Goal: Use online tool/utility: Utilize a website feature to perform a specific function

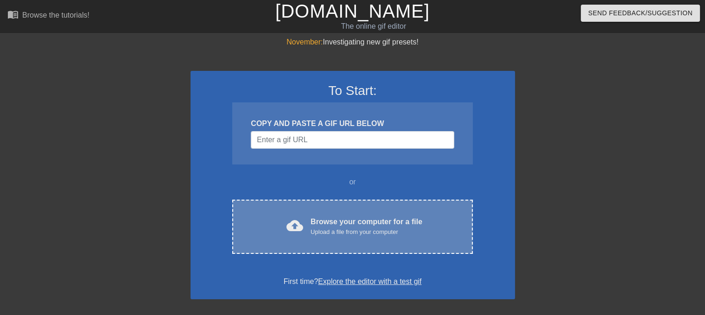
click at [269, 232] on div "cloud_upload Browse your computer for a file Upload a file from your computer" at bounding box center [352, 226] width 201 height 21
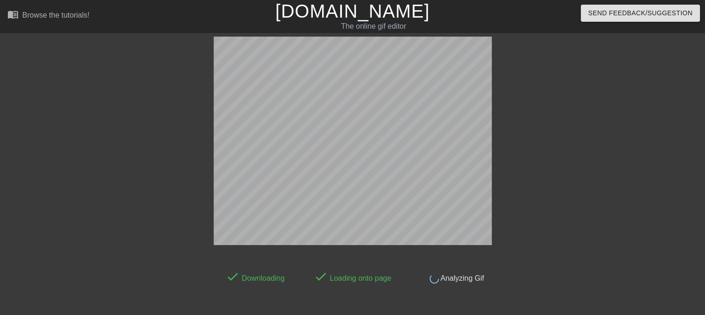
scroll to position [22, 0]
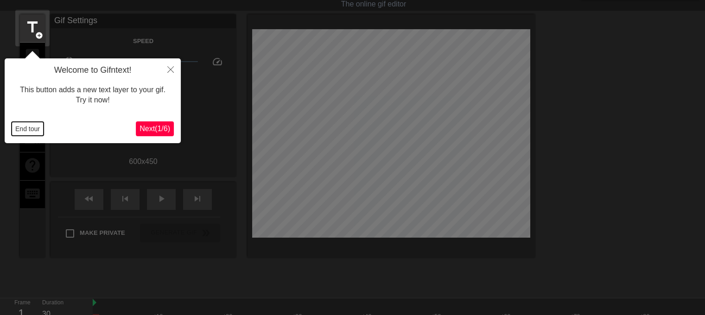
click at [35, 128] on button "End tour" at bounding box center [28, 129] width 32 height 14
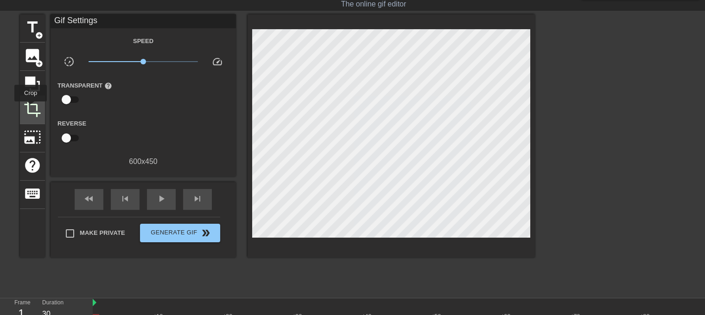
click at [31, 108] on span "crop" at bounding box center [33, 109] width 18 height 18
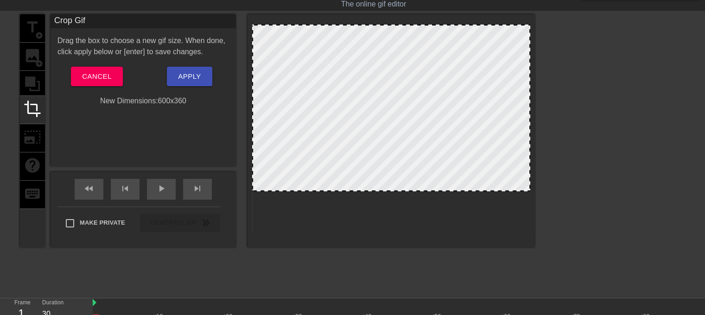
drag, startPoint x: 365, startPoint y: 232, endPoint x: 391, endPoint y: 190, distance: 49.1
click at [391, 190] on div at bounding box center [391, 190] width 276 height 5
click at [393, 190] on div at bounding box center [391, 190] width 276 height 5
click at [208, 76] on button "Apply" at bounding box center [189, 76] width 45 height 19
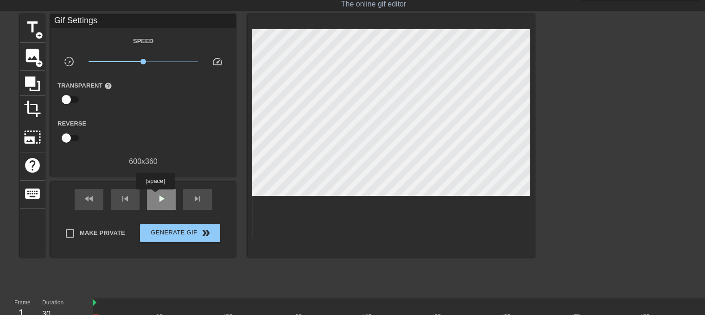
click at [155, 196] on div "play_arrow" at bounding box center [161, 199] width 29 height 21
click at [155, 196] on div "pause" at bounding box center [161, 199] width 29 height 21
drag, startPoint x: 36, startPoint y: 109, endPoint x: 304, endPoint y: 83, distance: 269.6
click at [37, 109] on span "crop" at bounding box center [33, 109] width 18 height 18
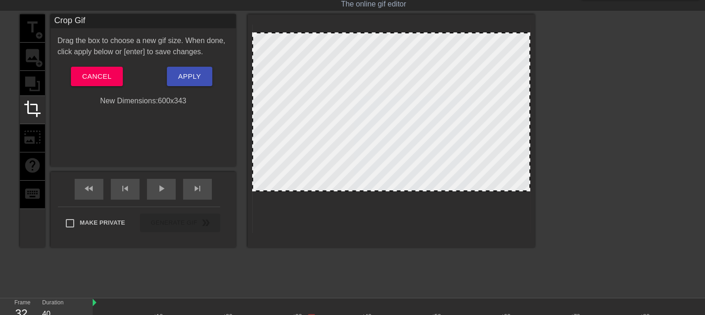
drag, startPoint x: 377, startPoint y: 26, endPoint x: 377, endPoint y: 34, distance: 7.9
click at [186, 84] on button "Apply" at bounding box center [189, 76] width 45 height 19
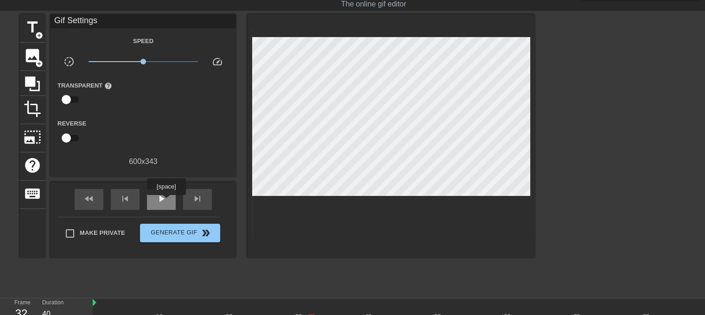
click at [165, 202] on span "play_arrow" at bounding box center [161, 198] width 11 height 11
click at [150, 60] on span "x1.00" at bounding box center [144, 61] width 110 height 11
click at [147, 60] on span "x1.19" at bounding box center [148, 62] width 6 height 6
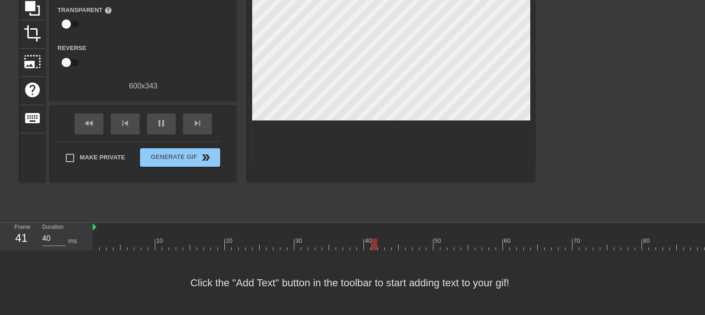
scroll to position [0, 280]
click at [592, 251] on div "Click the "Add Text" button in the toolbar to start adding text to your gif!" at bounding box center [352, 283] width 705 height 64
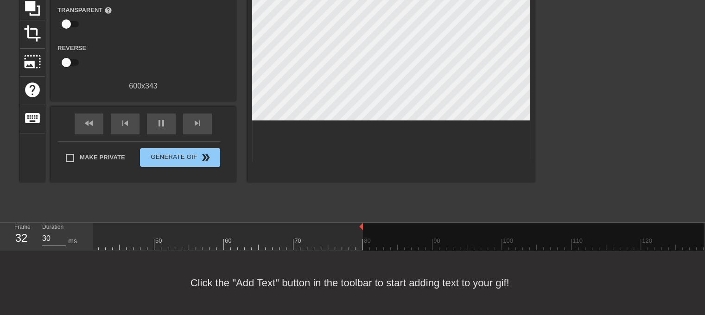
drag, startPoint x: 700, startPoint y: 221, endPoint x: 359, endPoint y: 208, distance: 341.3
click at [359, 208] on div "menu_book Browse the tutorials! [DOMAIN_NAME] The online gif editor Send Feedba…" at bounding box center [352, 108] width 705 height 413
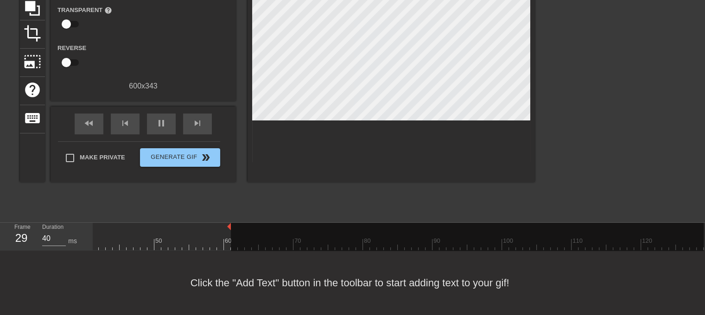
drag, startPoint x: 361, startPoint y: 217, endPoint x: 224, endPoint y: 219, distance: 136.3
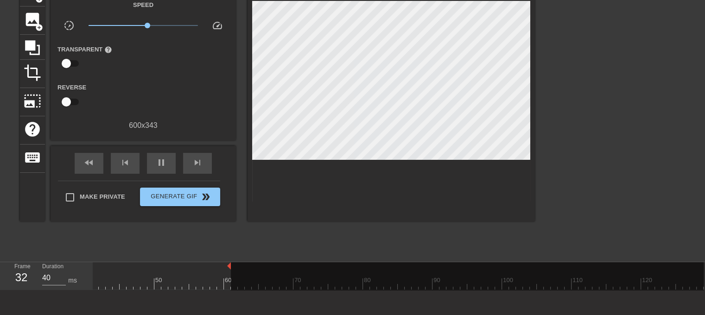
scroll to position [12, 0]
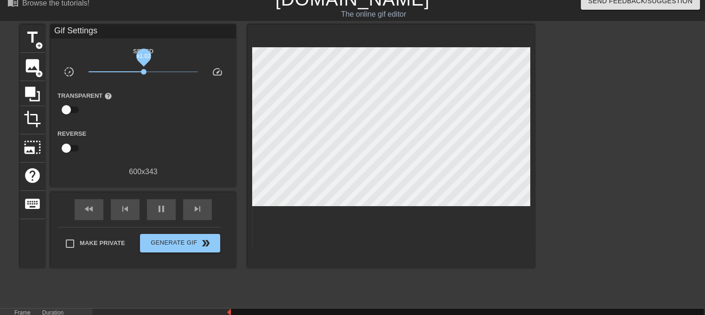
click at [144, 74] on span "x1.02" at bounding box center [144, 72] width 6 height 6
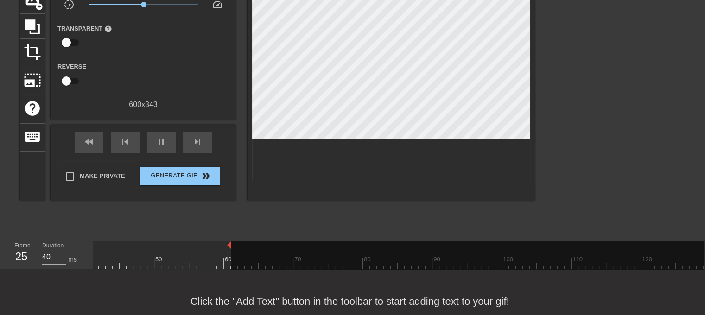
scroll to position [105, 0]
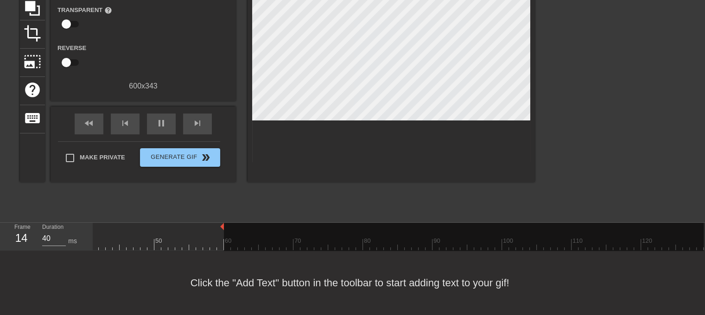
drag, startPoint x: 228, startPoint y: 218, endPoint x: 222, endPoint y: 219, distance: 6.1
type input "40"
click at [204, 154] on span "double_arrow" at bounding box center [205, 157] width 11 height 11
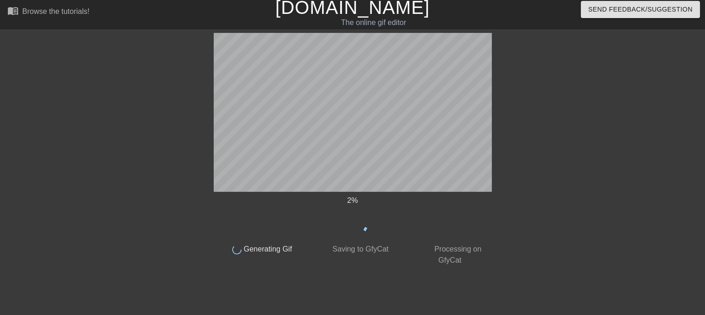
scroll to position [4, 0]
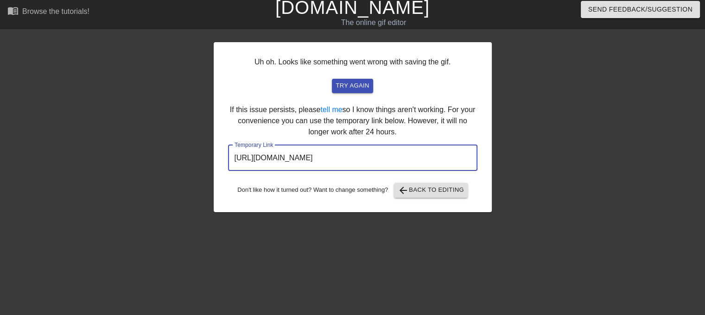
click at [359, 158] on input "[URL][DOMAIN_NAME]" at bounding box center [352, 158] width 249 height 26
click at [417, 185] on span "arrow_back Back to Editing" at bounding box center [431, 190] width 66 height 11
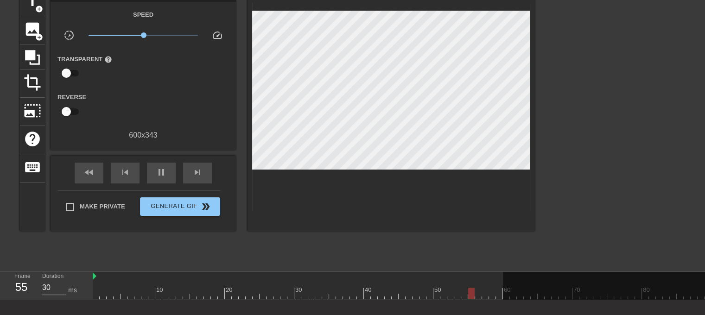
scroll to position [50, 0]
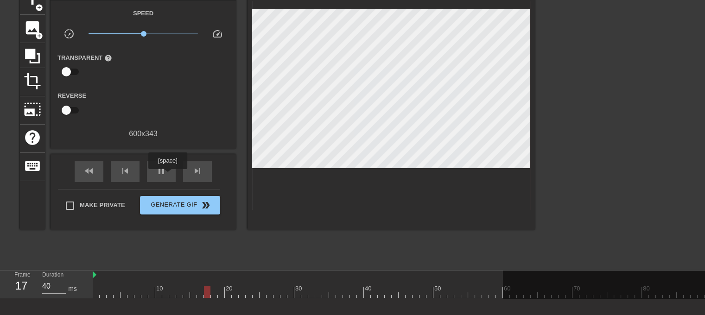
drag, startPoint x: 167, startPoint y: 176, endPoint x: 298, endPoint y: 222, distance: 138.8
click at [168, 176] on div "pause" at bounding box center [161, 171] width 29 height 21
click at [154, 169] on div "play_arrow" at bounding box center [161, 171] width 29 height 21
click at [159, 172] on span "pause" at bounding box center [161, 170] width 11 height 11
click at [256, 277] on div at bounding box center [538, 275] width 890 height 9
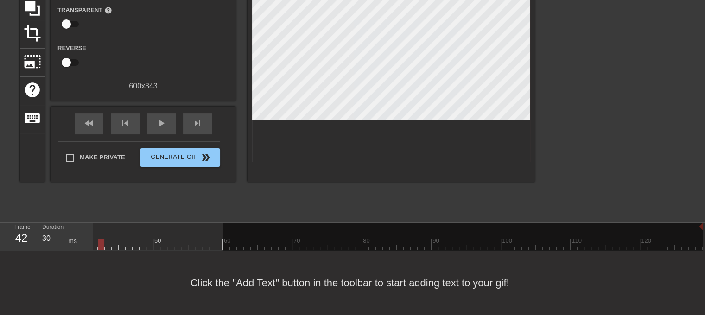
scroll to position [0, 279]
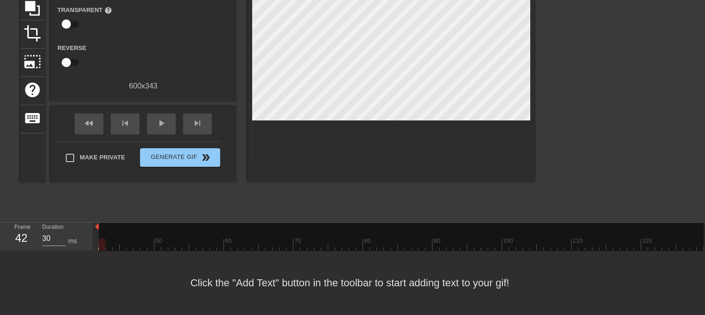
drag, startPoint x: 703, startPoint y: 220, endPoint x: 97, endPoint y: 222, distance: 605.3
drag, startPoint x: 161, startPoint y: 123, endPoint x: 298, endPoint y: 194, distance: 153.6
click at [161, 122] on div "play_arrow" at bounding box center [161, 124] width 29 height 21
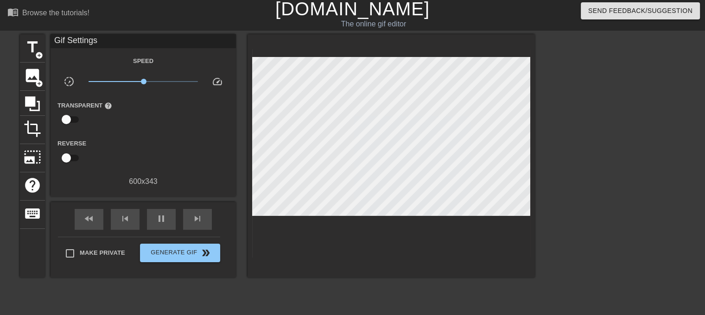
scroll to position [0, 0]
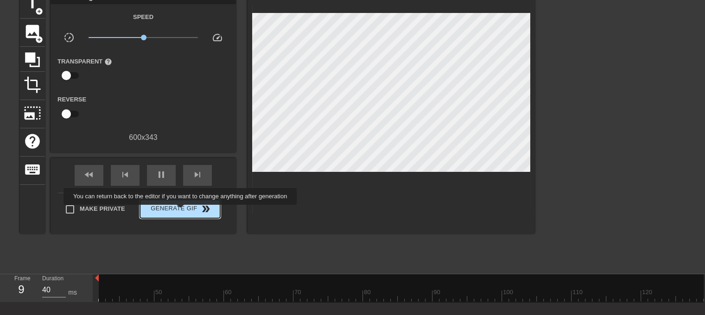
type input "30"
click at [181, 211] on span "Generate Gif double_arrow" at bounding box center [180, 208] width 73 height 11
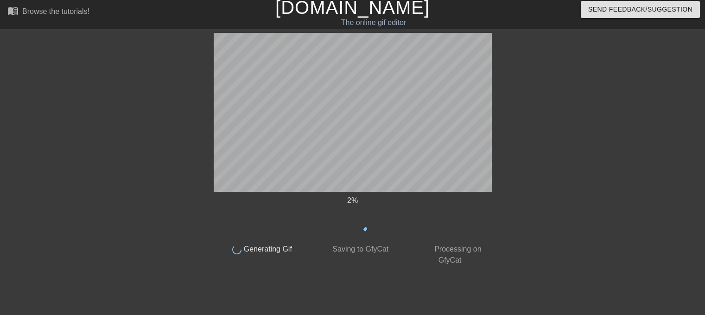
scroll to position [4, 0]
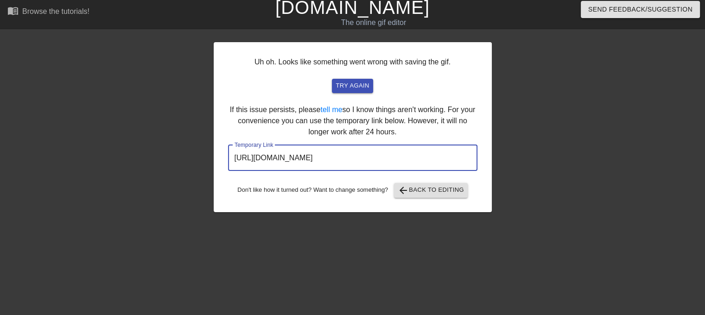
click at [342, 165] on input "[URL][DOMAIN_NAME]" at bounding box center [352, 158] width 249 height 26
